Goal: Book appointment/travel/reservation

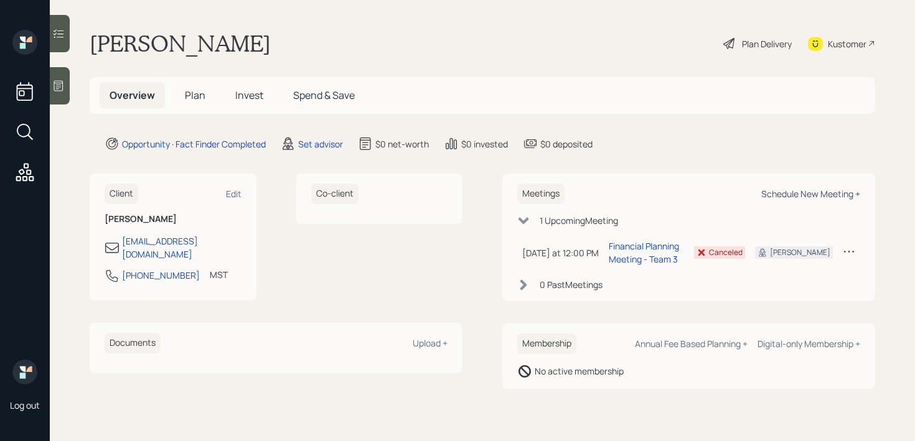
click at [818, 190] on div "Schedule New Meeting +" at bounding box center [810, 194] width 99 height 12
select select "round-[PERSON_NAME]"
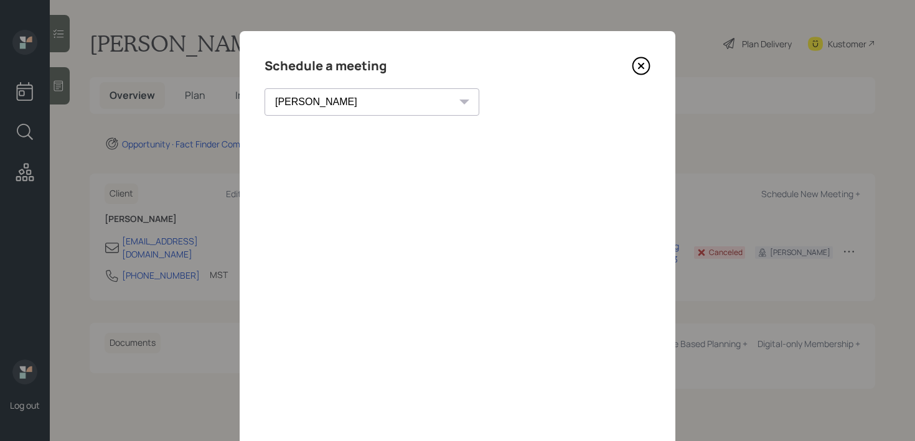
scroll to position [7, 0]
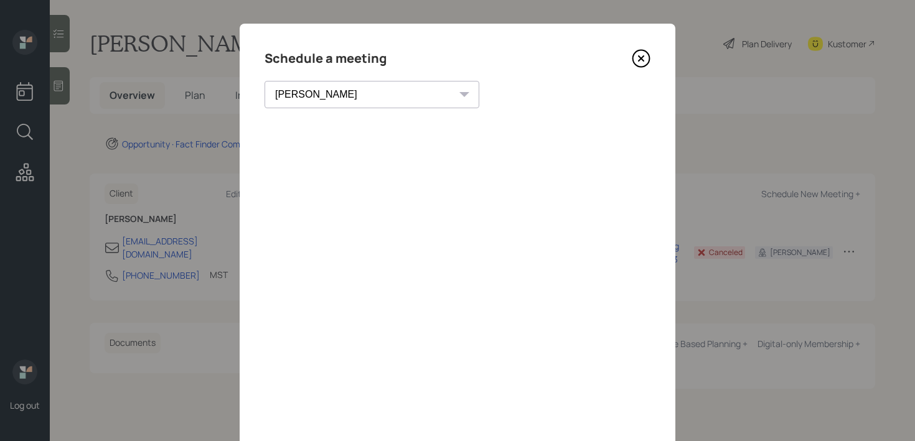
click at [639, 58] on icon at bounding box center [641, 58] width 19 height 19
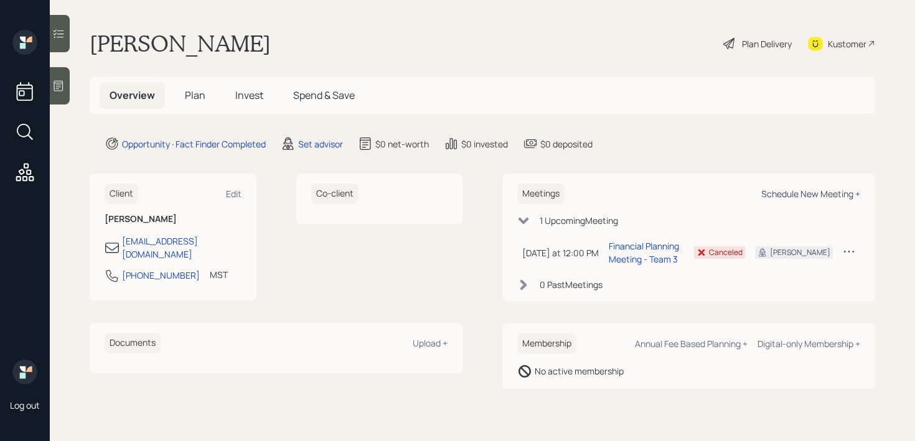
click at [789, 197] on div "Schedule New Meeting +" at bounding box center [810, 194] width 99 height 12
select select "round-[PERSON_NAME]"
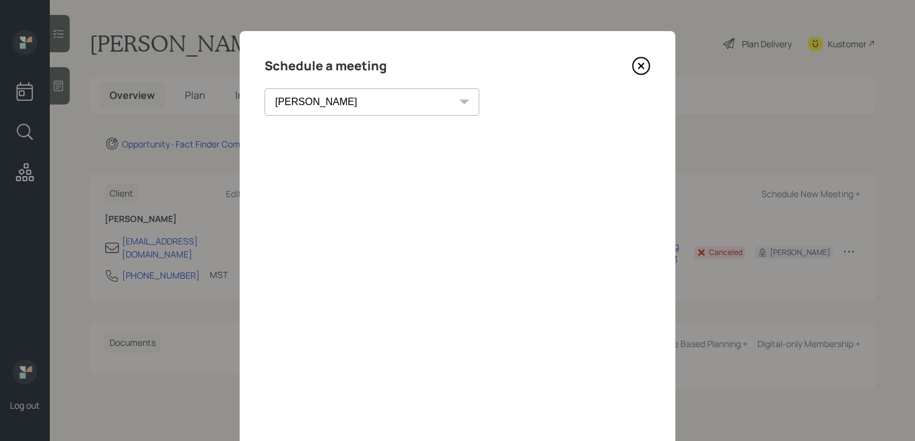
click at [644, 74] on icon at bounding box center [641, 66] width 19 height 19
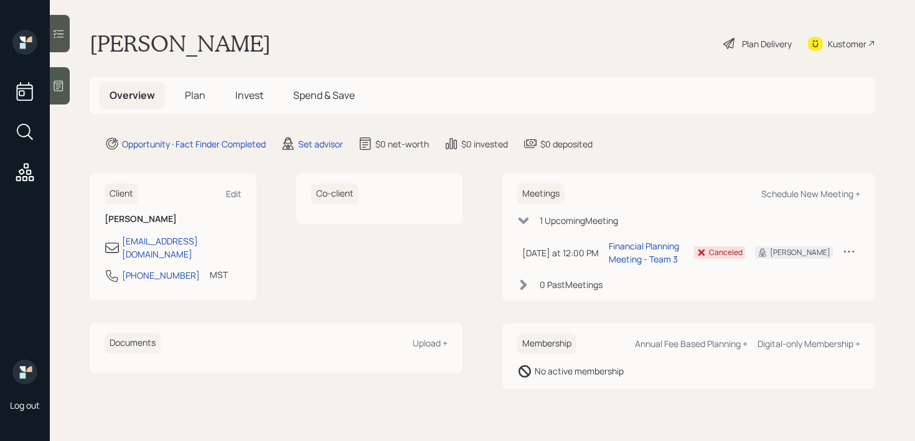
click at [67, 86] on div at bounding box center [60, 85] width 20 height 37
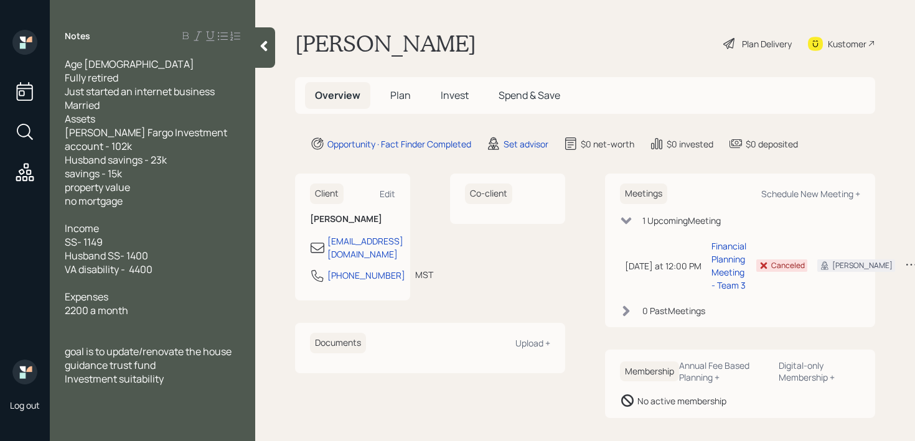
click at [272, 42] on div at bounding box center [265, 47] width 20 height 40
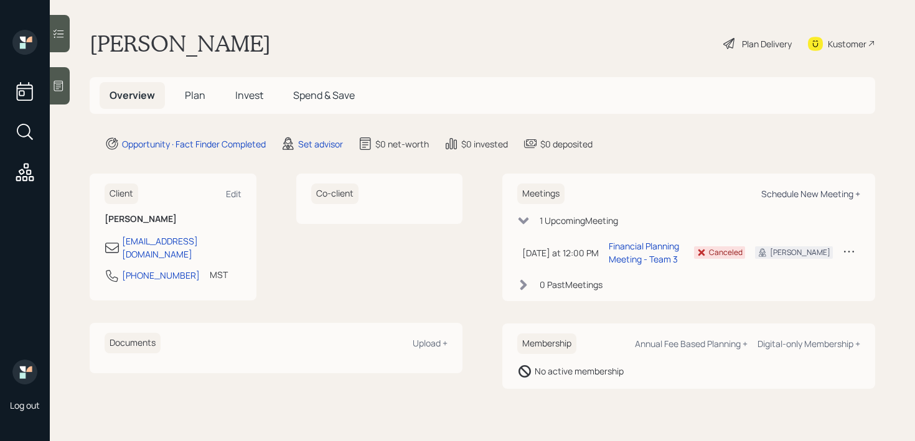
click at [809, 191] on div "Schedule New Meeting +" at bounding box center [810, 194] width 99 height 12
select select "round-[PERSON_NAME]"
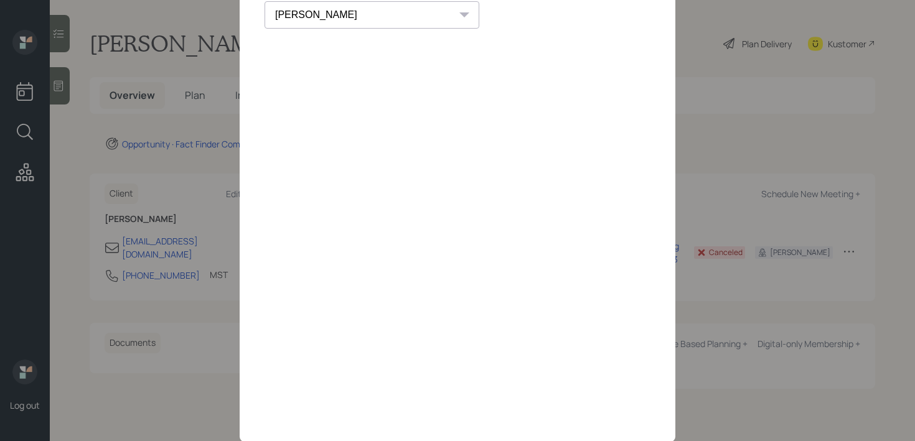
scroll to position [119, 0]
